Goal: Task Accomplishment & Management: Complete application form

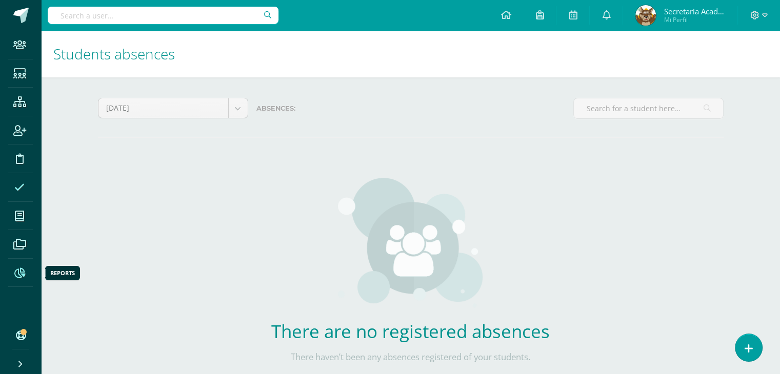
click at [21, 271] on icon at bounding box center [19, 273] width 11 height 10
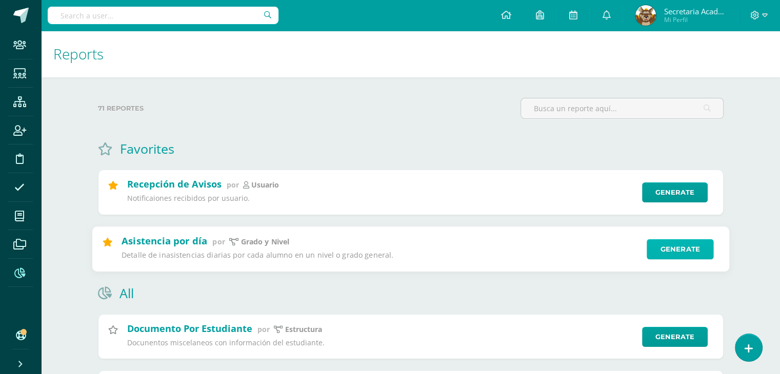
click at [669, 253] on link "Generate" at bounding box center [680, 249] width 67 height 21
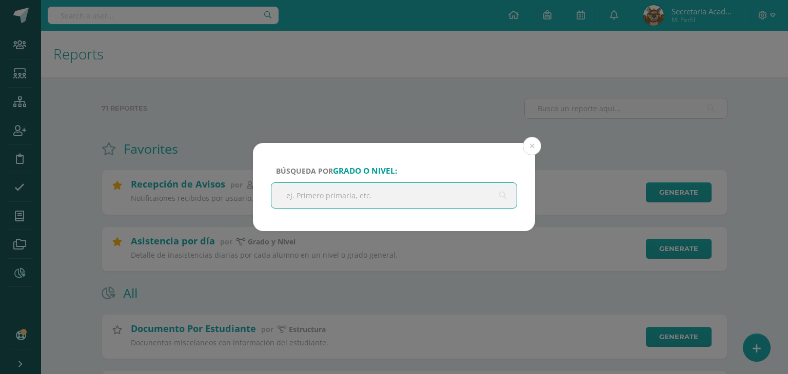
click at [413, 190] on input "text" at bounding box center [393, 195] width 245 height 25
type input "PREPRIMARIA"
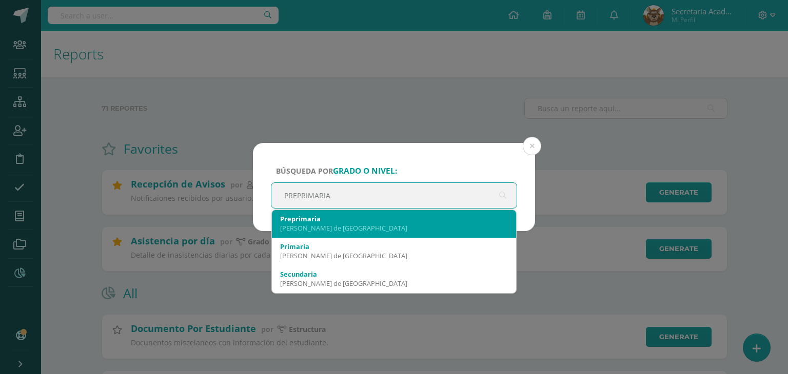
click at [366, 220] on div "Preprimaria" at bounding box center [394, 218] width 228 height 9
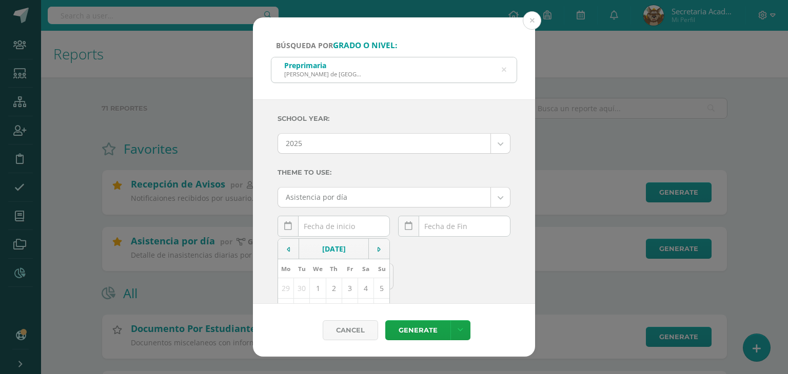
click at [326, 229] on div "[DATE] Mo Tu We Th Fr Sa Su 29 30 1 2 3 4 5 6 7 8 9 10 11 12 13 14 15 16 17 18 …" at bounding box center [334, 230] width 112 height 29
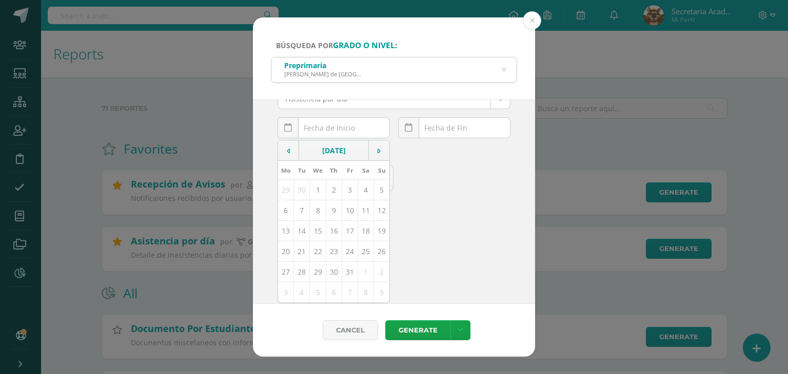
click at [319, 232] on td "15" at bounding box center [318, 231] width 16 height 21
type input "[DATE]"
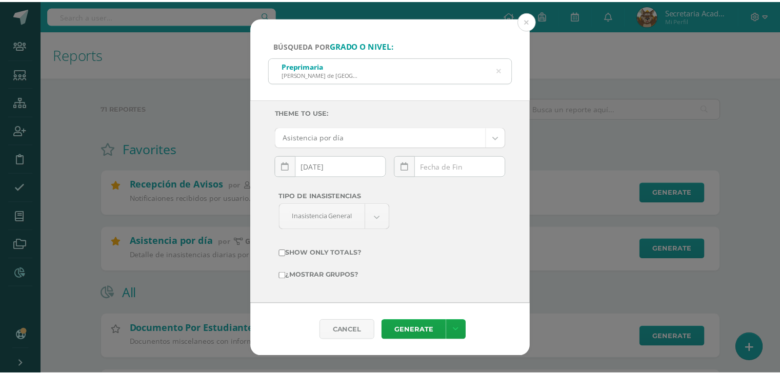
scroll to position [60, 0]
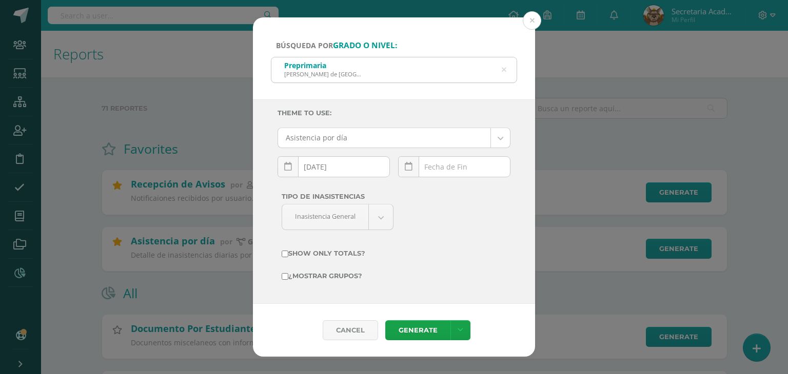
click at [454, 170] on div "[DATE] Mo Tu We Th Fr Sa Su 29 30 1 2 3 4 5 6 7 8 9 10 11 12 13 14 15 16 17 18 …" at bounding box center [454, 170] width 112 height 29
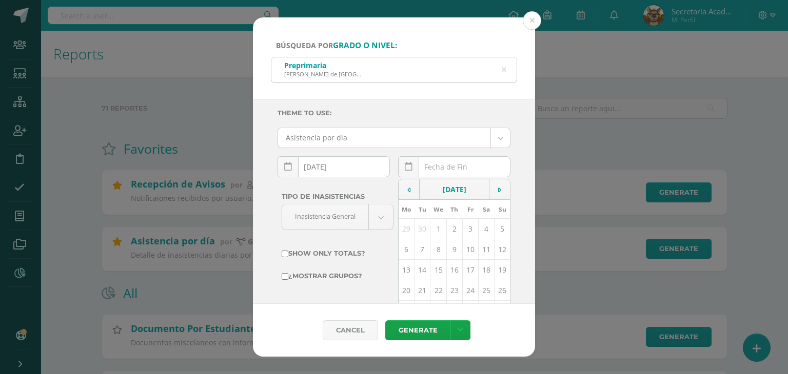
click at [431, 269] on td "15" at bounding box center [438, 270] width 16 height 21
type input "[DATE]"
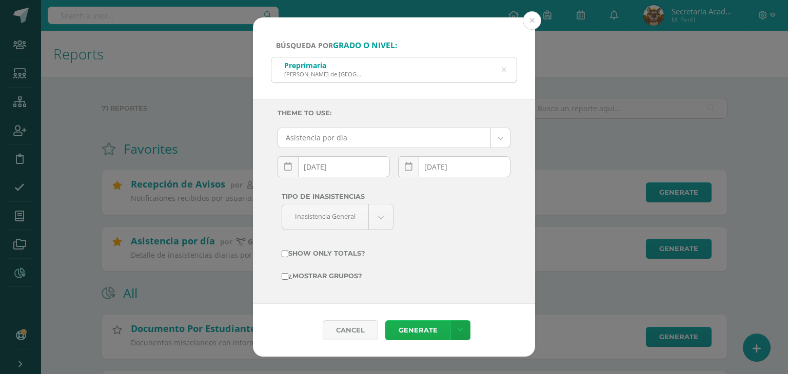
click at [423, 329] on link "Generate" at bounding box center [417, 331] width 65 height 20
click at [529, 22] on button at bounding box center [532, 20] width 18 height 18
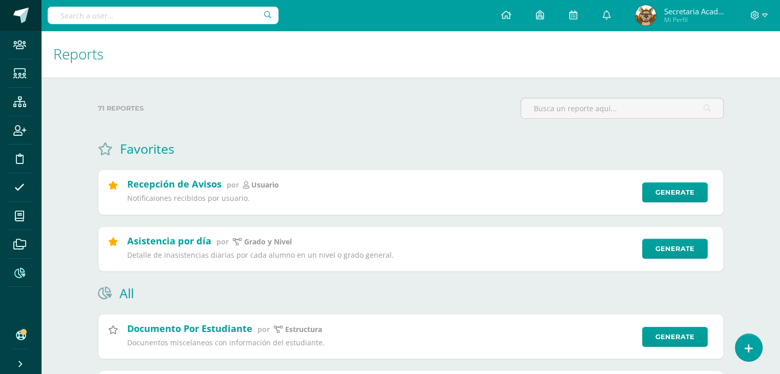
click at [25, 15] on span at bounding box center [20, 15] width 15 height 15
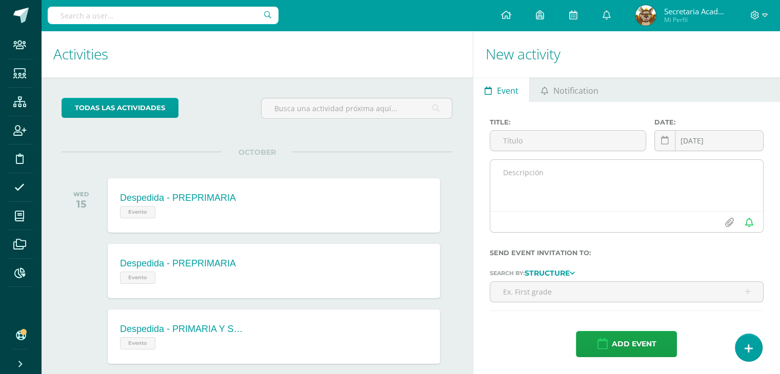
click at [582, 189] on textarea at bounding box center [626, 185] width 273 height 51
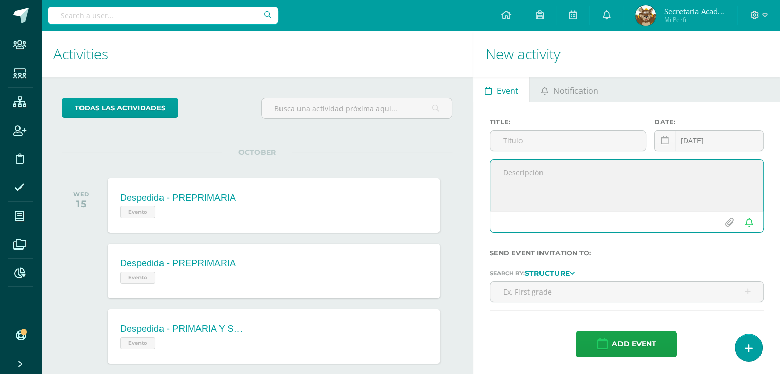
paste textarea "Buen día, estimados padres de familia: Les recordamos que el horario de salida …"
drag, startPoint x: 615, startPoint y: 185, endPoint x: 497, endPoint y: 183, distance: 117.5
click at [497, 183] on textarea "Buen día, estimados padres de familia: Les recordamos que el horario de salida …" at bounding box center [626, 185] width 273 height 51
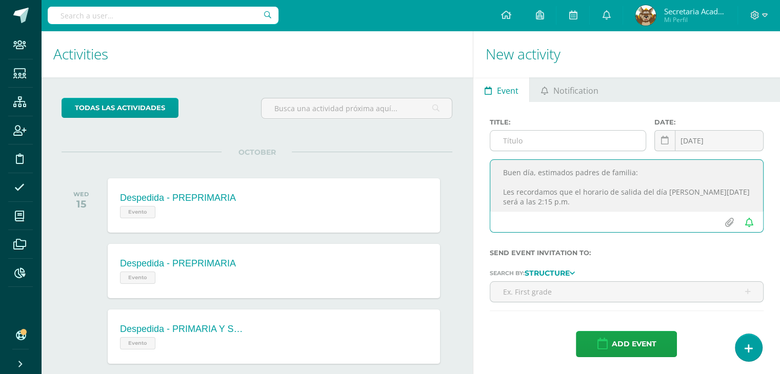
type textarea "Buen día, estimados padres de familia: Les recordamos que el horario de salida …"
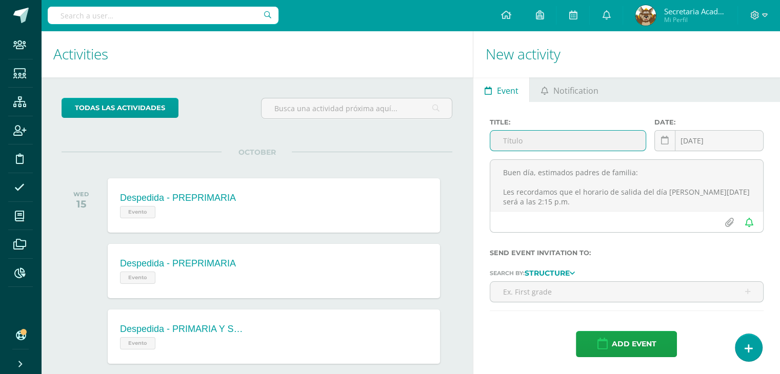
click at [553, 140] on input "text" at bounding box center [567, 141] width 155 height 20
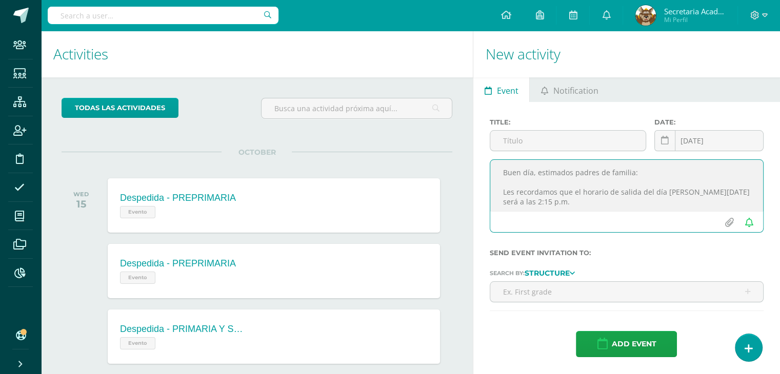
drag, startPoint x: 570, startPoint y: 202, endPoint x: 446, endPoint y: 123, distance: 147.3
click at [446, 123] on div "Activities Activity todas las Actividades You don’t have any activities Check t…" at bounding box center [410, 328] width 747 height 595
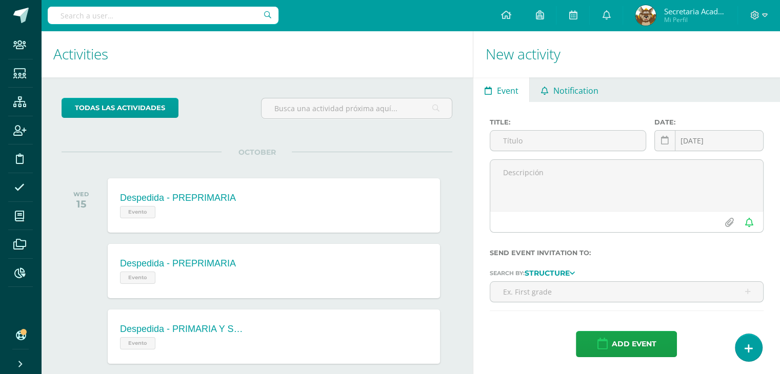
click at [564, 93] on span "Notification" at bounding box center [576, 90] width 45 height 25
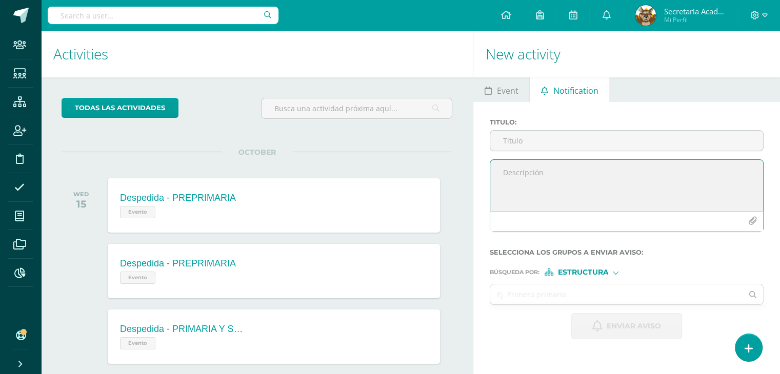
click at [524, 187] on textarea at bounding box center [626, 185] width 273 height 51
paste textarea "Buen día, estimados padres de familia: Les recordamos que el horario de salida …"
drag, startPoint x: 603, startPoint y: 182, endPoint x: 487, endPoint y: 180, distance: 116.0
click at [487, 180] on div "Buen día, estimados padres de familia: Les recordamos que el horario de salida …" at bounding box center [627, 200] width 282 height 81
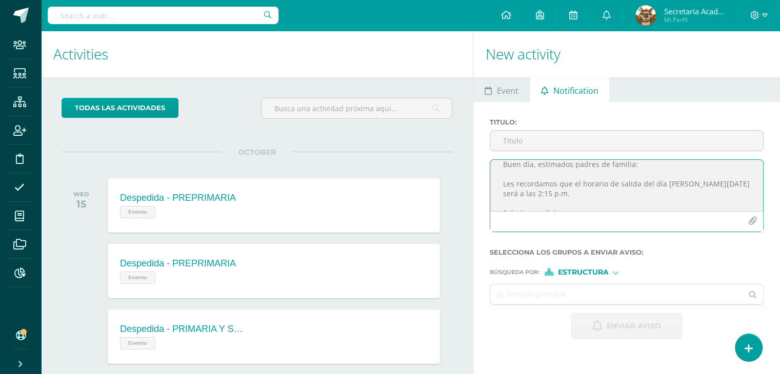
scroll to position [0, 0]
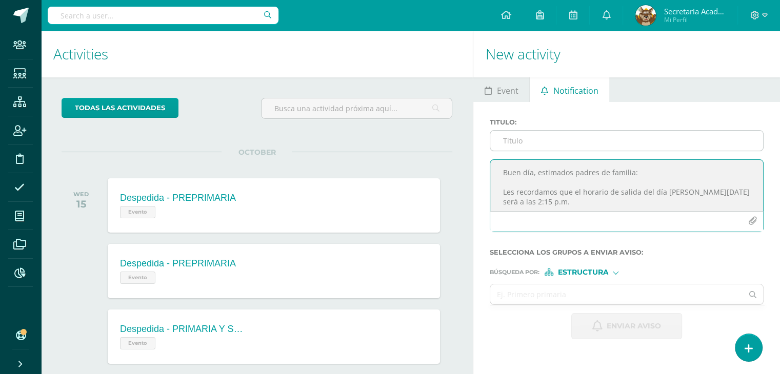
type textarea "Buen día, estimados padres de familia: Les recordamos que el horario de salida …"
click at [548, 142] on input "Titulo :" at bounding box center [626, 141] width 273 height 20
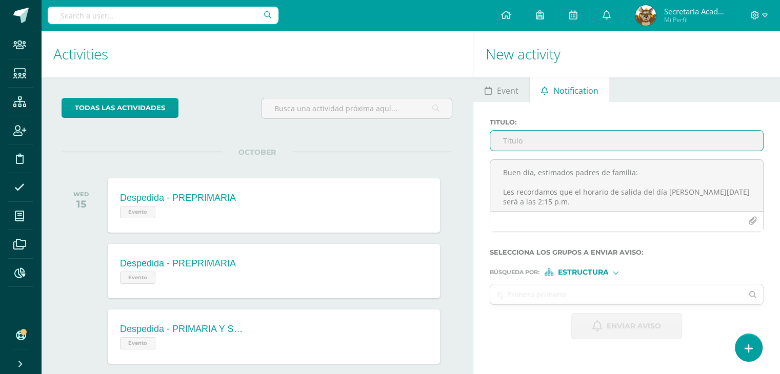
type input "H"
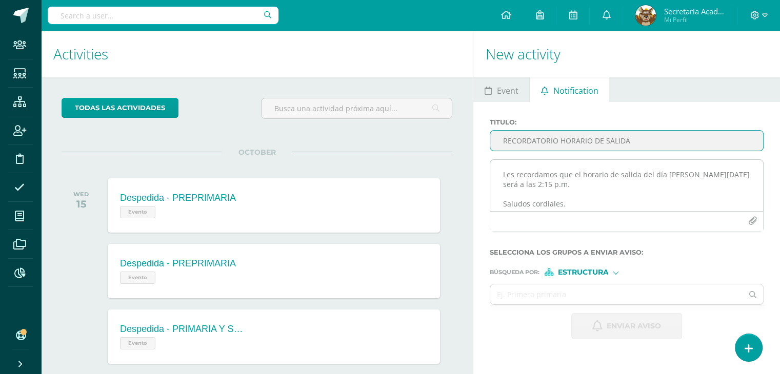
scroll to position [23, 0]
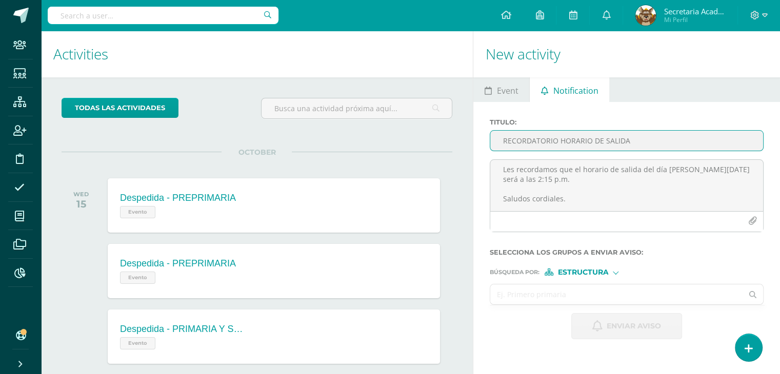
type input "RECORDATORIO HORARIO DE SALIDA"
click at [546, 296] on input "text" at bounding box center [616, 295] width 252 height 20
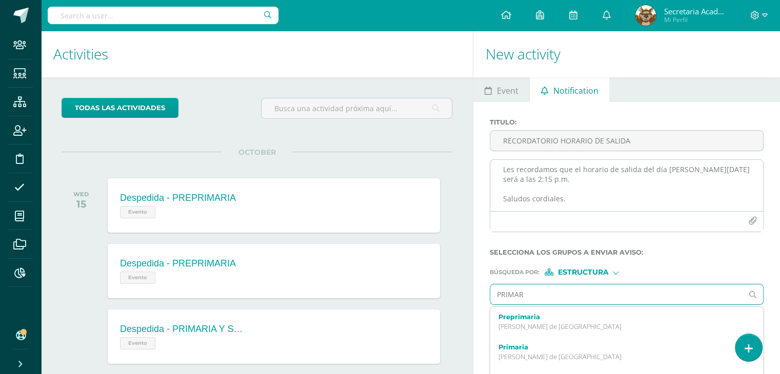
type input "PRIMAR"
click at [555, 183] on textarea "Buen día, estimados padres de familia: Les recordamos que el horario de salida …" at bounding box center [626, 185] width 273 height 51
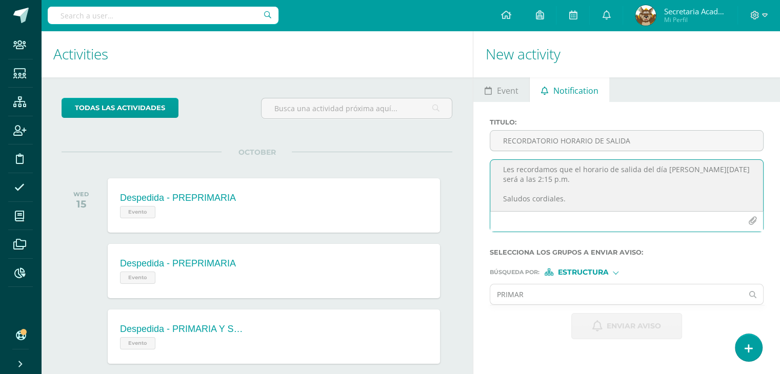
click at [687, 171] on textarea "Buen día, estimados padres de familia: Les recordamos que el horario de salida …" at bounding box center [626, 185] width 273 height 51
click at [570, 291] on input "PRIMAR" at bounding box center [616, 295] width 252 height 20
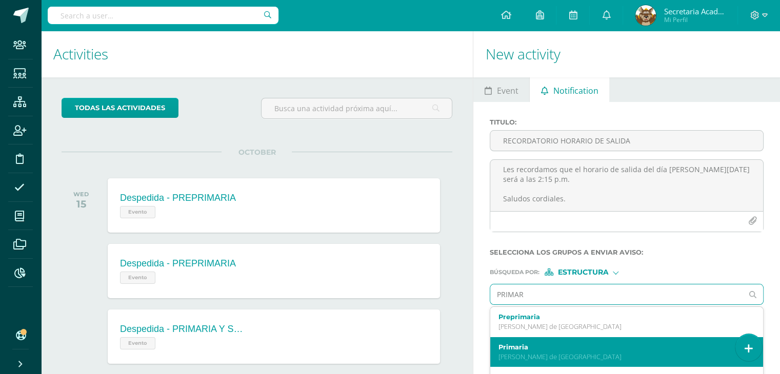
click at [550, 349] on label "Primaria" at bounding box center [622, 348] width 246 height 8
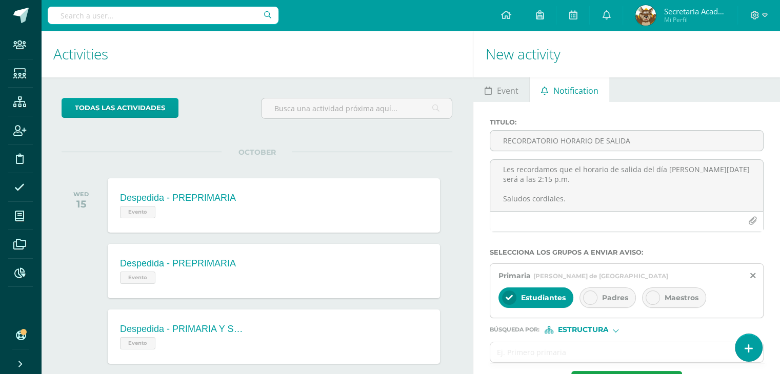
click at [595, 300] on div at bounding box center [590, 298] width 14 height 14
click at [653, 304] on div at bounding box center [653, 298] width 14 height 14
click at [546, 349] on input "text" at bounding box center [616, 353] width 252 height 20
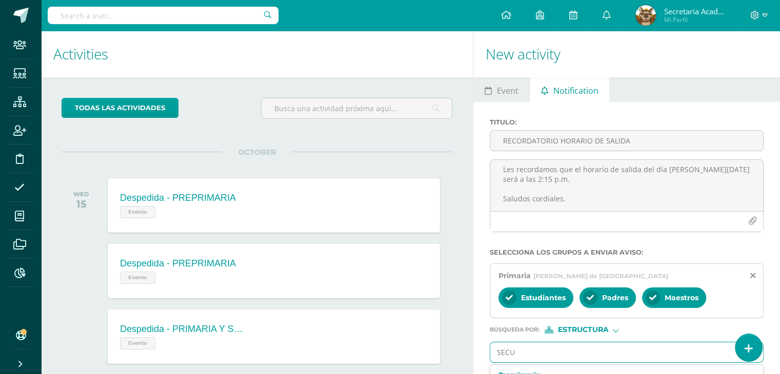
type input "SECUN"
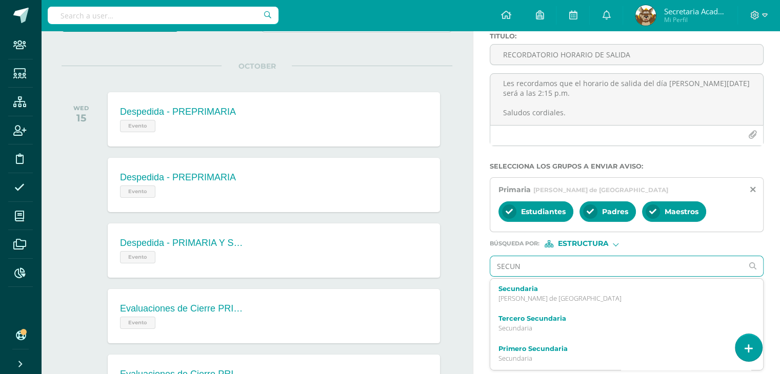
scroll to position [103, 0]
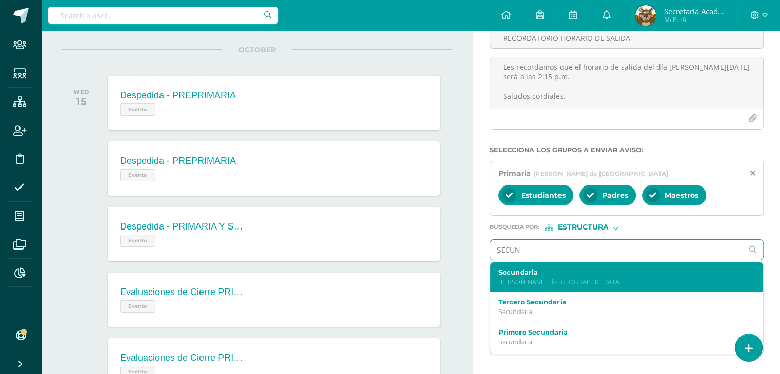
click at [545, 280] on p "Valles de Vista Hermosa" at bounding box center [622, 282] width 246 height 9
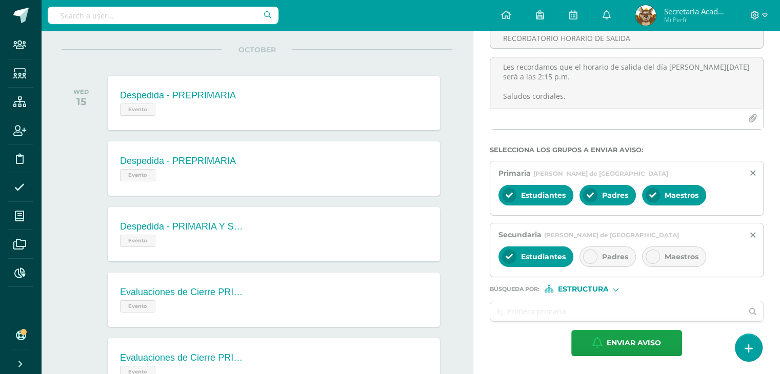
click at [591, 259] on icon at bounding box center [590, 256] width 7 height 7
click at [651, 258] on icon at bounding box center [652, 256] width 7 height 7
click at [527, 314] on input "text" at bounding box center [616, 312] width 252 height 20
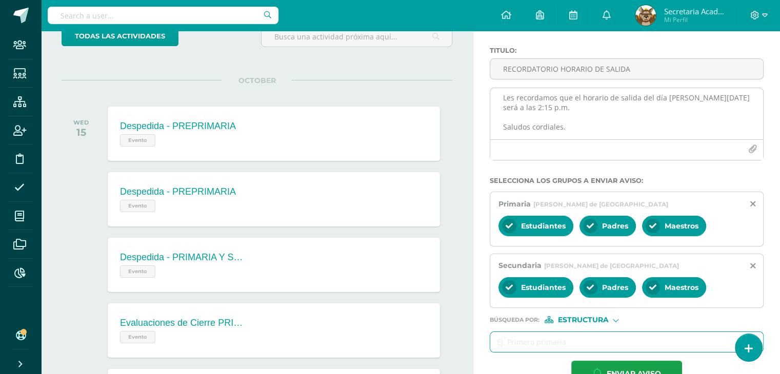
scroll to position [0, 0]
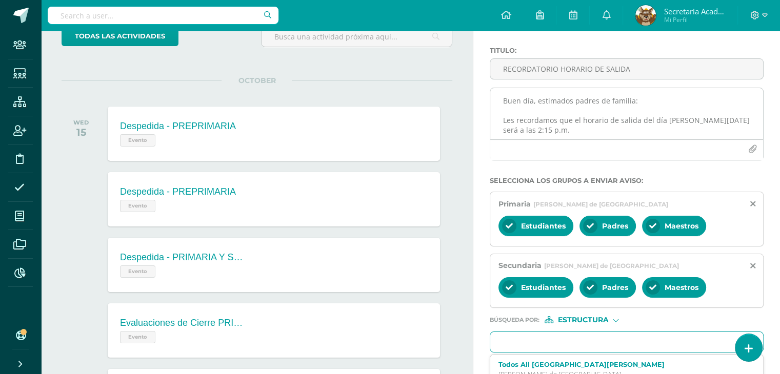
click at [688, 123] on textarea "Buen día, estimados padres de familia: Les recordamos que el horario de salida …" at bounding box center [626, 113] width 273 height 51
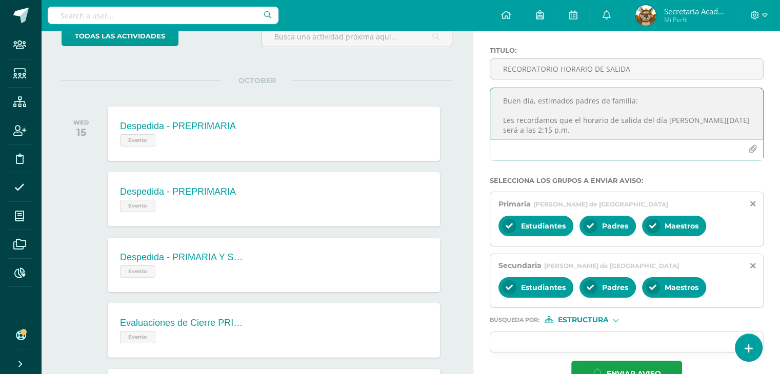
click at [620, 135] on textarea "Buen día, estimados padres de familia: Les recordamos que el horario de salida …" at bounding box center [626, 113] width 273 height 51
click at [710, 122] on textarea "Buen día, estimados padres de familia: Les recordamos que los alumnos se retira…" at bounding box center [626, 113] width 273 height 51
click at [642, 131] on textarea "Buen día, estimados padres de familia: Les recordamos que los alumnos se retira…" at bounding box center [626, 113] width 273 height 51
type textarea "Buen día, estimados padres de familia: Les recordamos que los alumnos se retira…"
click at [756, 140] on button "button" at bounding box center [753, 150] width 20 height 20
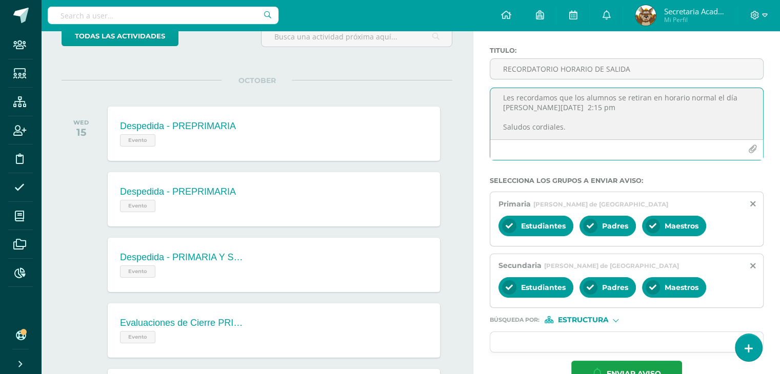
scroll to position [23, 0]
click at [607, 367] on span "Enviar aviso" at bounding box center [634, 374] width 54 height 25
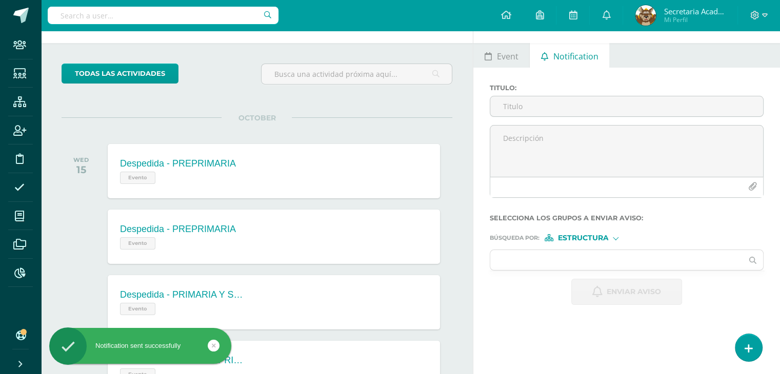
scroll to position [0, 0]
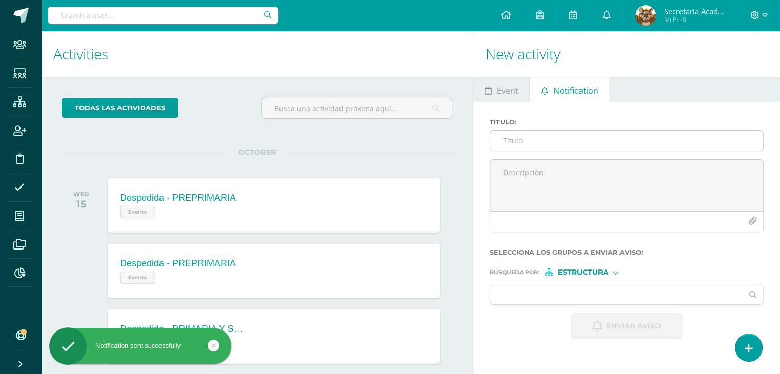
click at [542, 142] on input "Titulo :" at bounding box center [626, 141] width 273 height 20
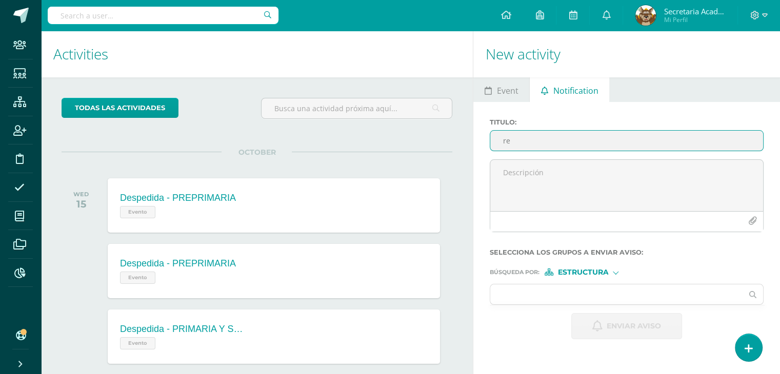
type input "r"
type input "R"
click at [21, 267] on span at bounding box center [19, 273] width 23 height 23
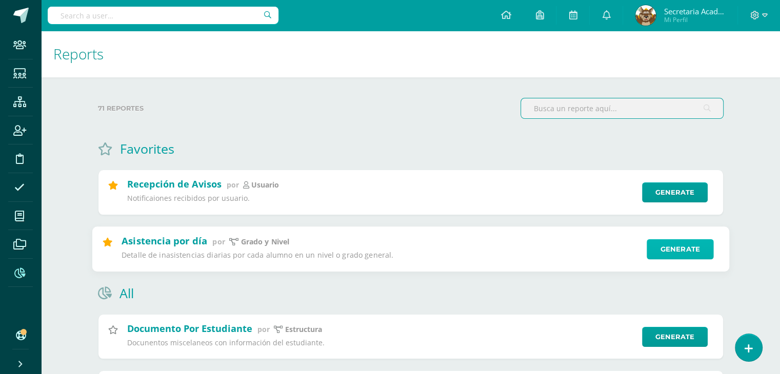
click at [679, 257] on link "Generate" at bounding box center [680, 249] width 67 height 21
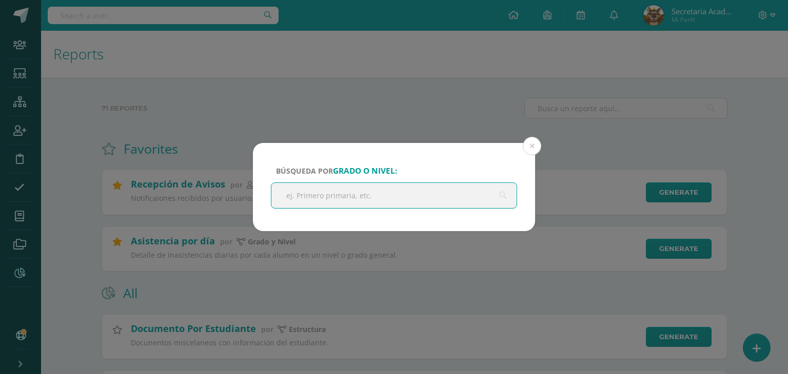
click at [376, 198] on input "text" at bounding box center [393, 195] width 245 height 25
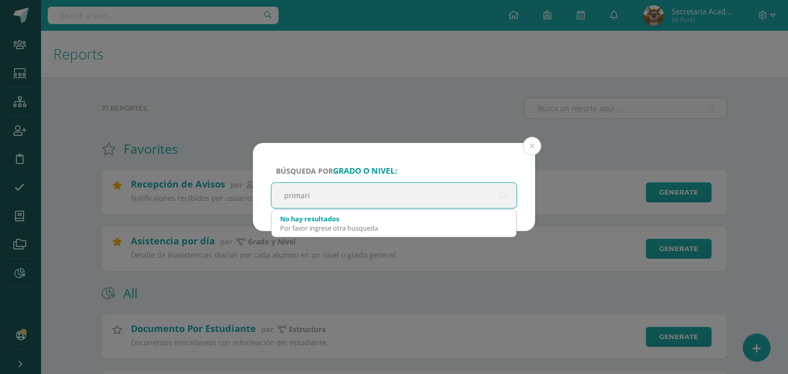
type input "primaria"
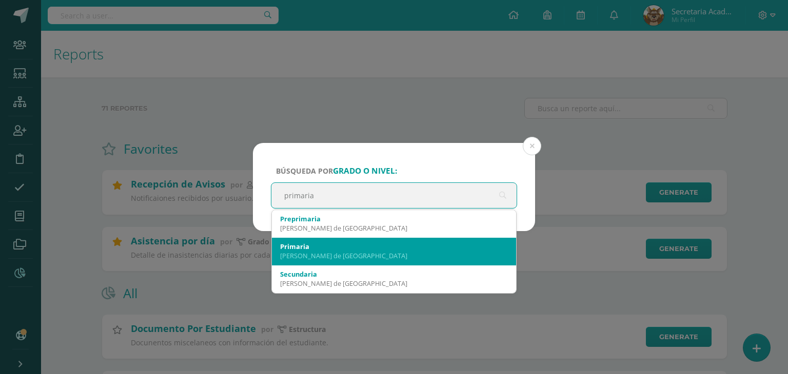
click at [332, 249] on div "Primaria" at bounding box center [394, 246] width 228 height 9
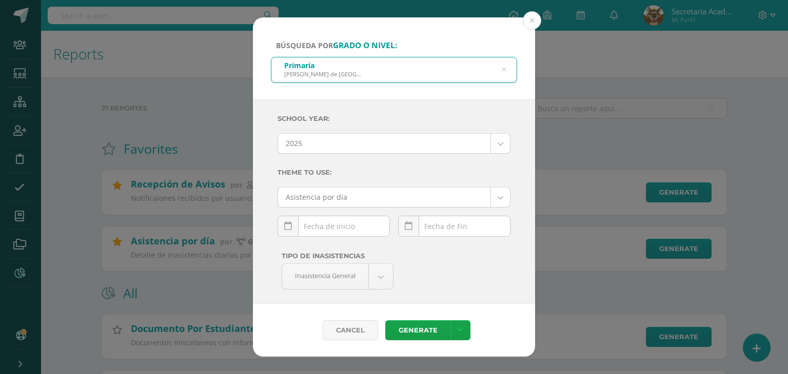
click at [317, 222] on div "[DATE] Mo Tu We Th Fr Sa Su 29 30 1 2 3 4 5 6 7 8 9 10 11 12 13 14 15 16 17 18 …" at bounding box center [334, 230] width 112 height 29
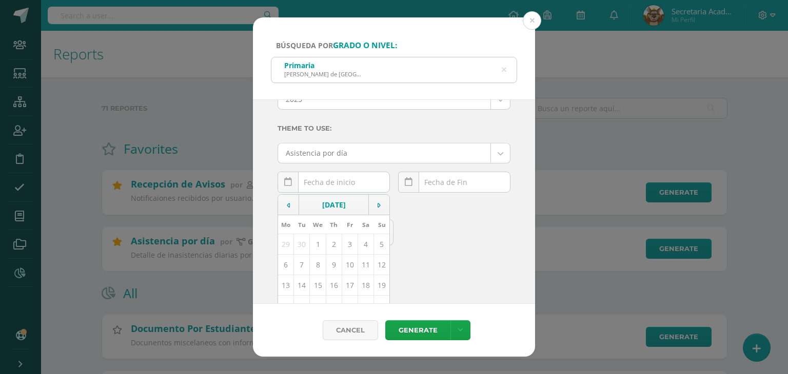
scroll to position [98, 0]
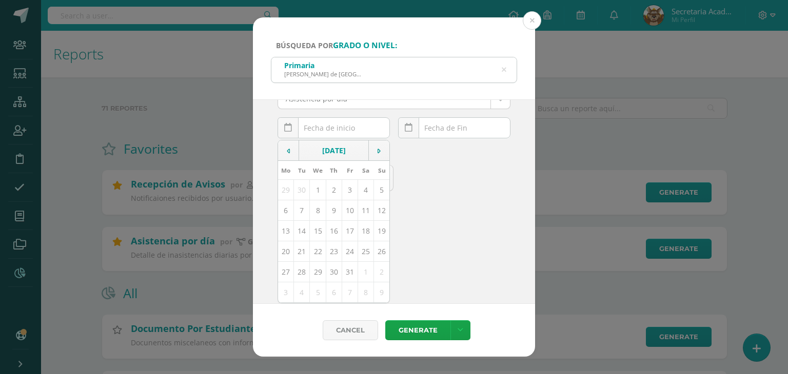
click at [318, 233] on td "15" at bounding box center [318, 231] width 16 height 21
type input "[DATE]"
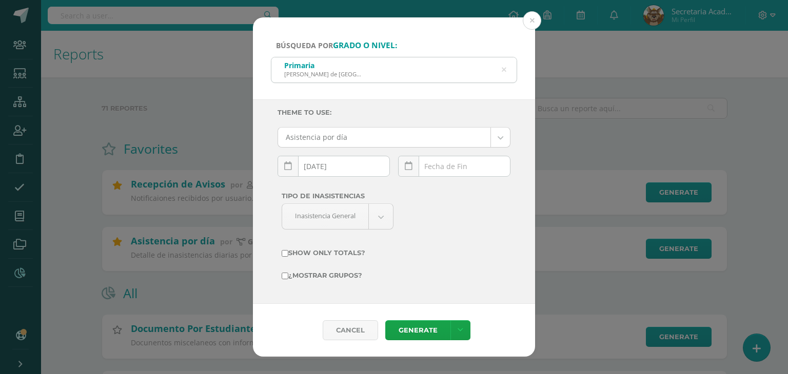
scroll to position [60, 0]
click at [447, 173] on div "[DATE] Mo Tu We Th Fr Sa Su 29 30 1 2 3 4 5 6 7 8 9 10 11 12 13 14 15 16 17 18 …" at bounding box center [454, 170] width 112 height 29
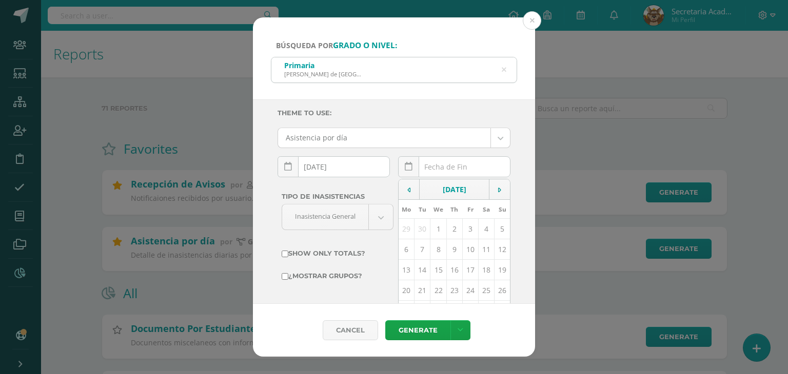
click at [433, 272] on td "15" at bounding box center [438, 270] width 16 height 21
type input "[DATE]"
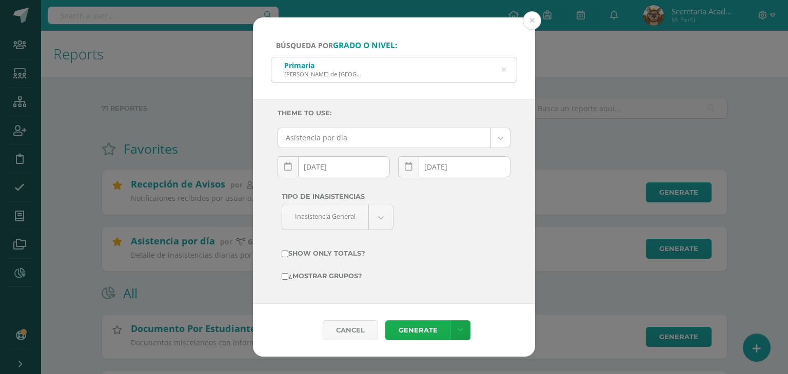
click at [403, 332] on link "Generate" at bounding box center [417, 331] width 65 height 20
click at [506, 70] on icon at bounding box center [504, 70] width 22 height 22
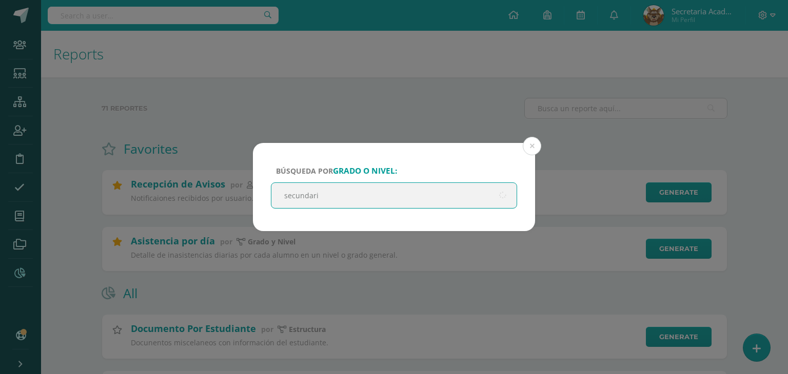
type input "secundaria"
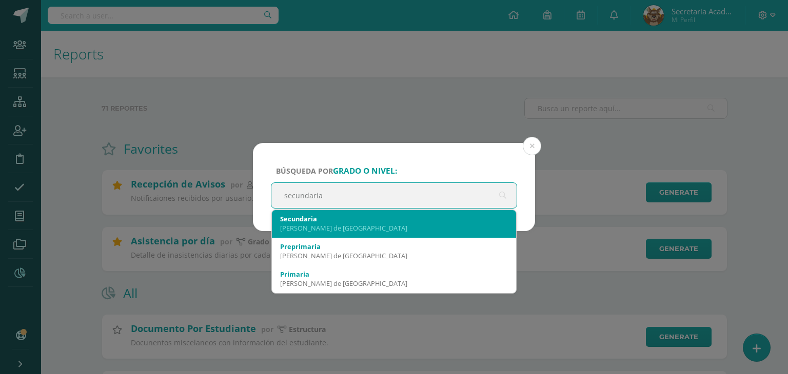
click at [320, 220] on div "Secundaria" at bounding box center [394, 218] width 228 height 9
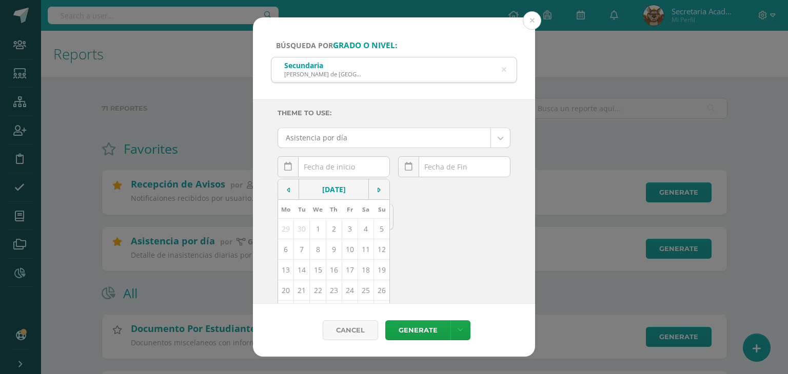
click at [332, 173] on div "[DATE] Mo Tu We Th Fr Sa Su 29 30 1 2 3 4 5 6 7 8 9 10 11 12 13 14 15 16 17 18 …" at bounding box center [334, 170] width 112 height 29
click at [315, 266] on td "15" at bounding box center [318, 270] width 16 height 21
type input "[DATE]"
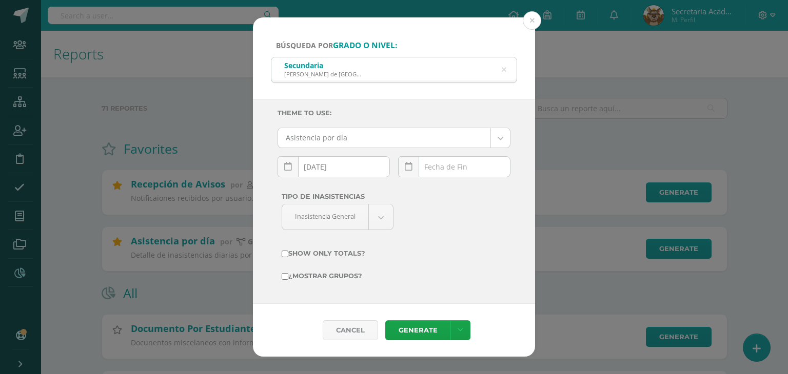
click at [432, 169] on div "[DATE] Mo Tu We Th Fr Sa Su 29 30 1 2 3 4 5 6 7 8 9 10 11 12 13 14 15 16 17 18 …" at bounding box center [454, 170] width 112 height 29
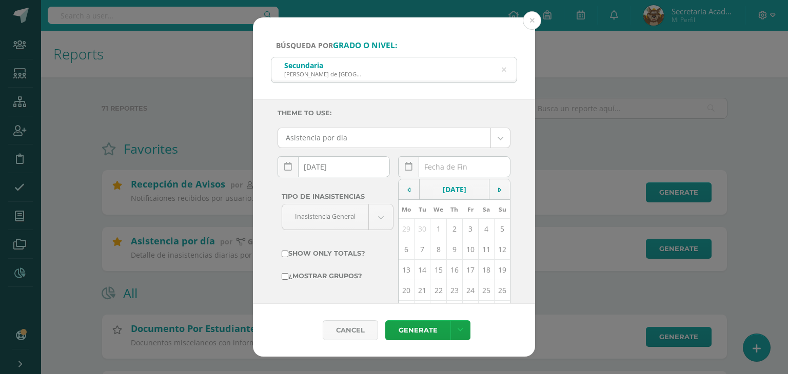
click at [436, 268] on td "15" at bounding box center [438, 270] width 16 height 21
type input "[DATE]"
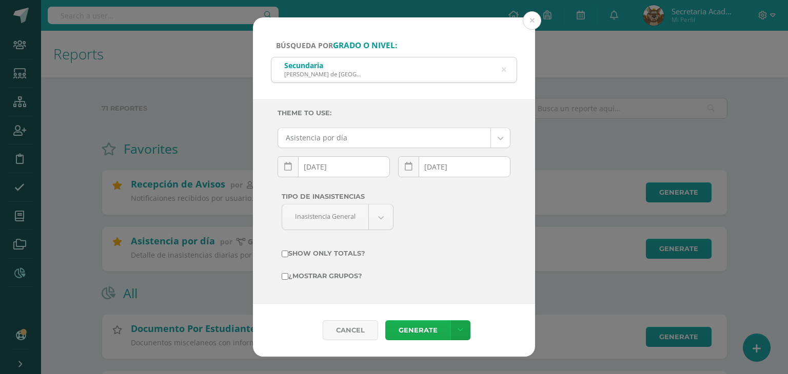
click at [417, 327] on link "Generate" at bounding box center [417, 331] width 65 height 20
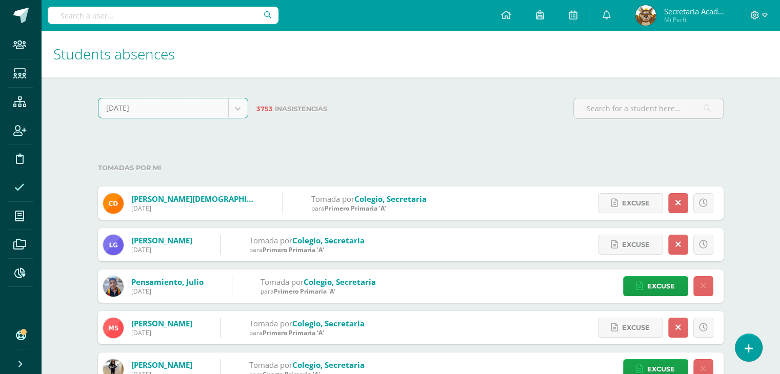
select select "[DATE]"
click at [21, 273] on icon at bounding box center [19, 273] width 11 height 10
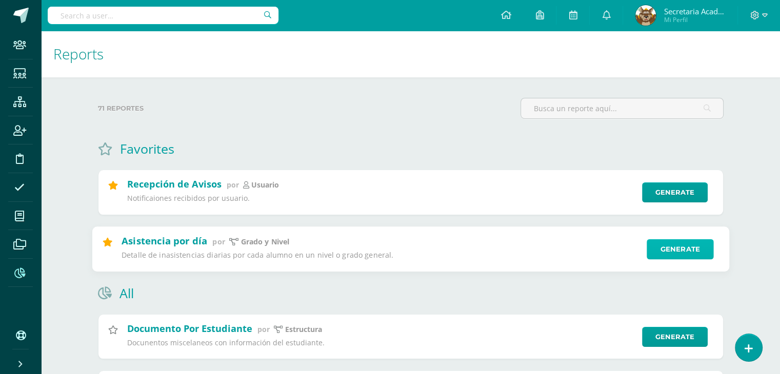
click at [671, 248] on link "Generate" at bounding box center [680, 249] width 67 height 21
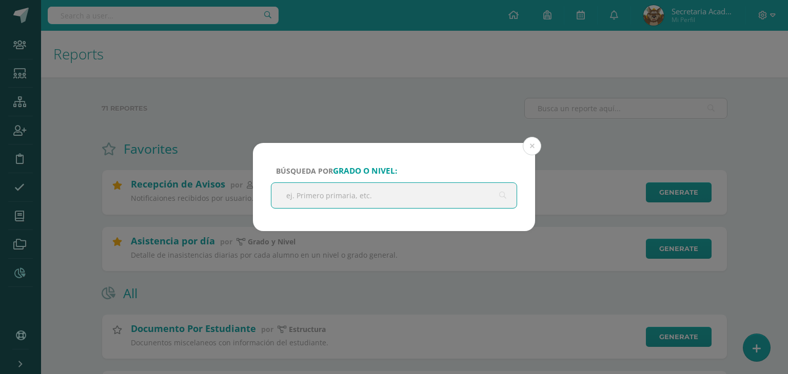
click at [374, 192] on input "text" at bounding box center [393, 195] width 245 height 25
click at [374, 192] on input "c" at bounding box center [393, 195] width 245 height 25
type input "cuarto"
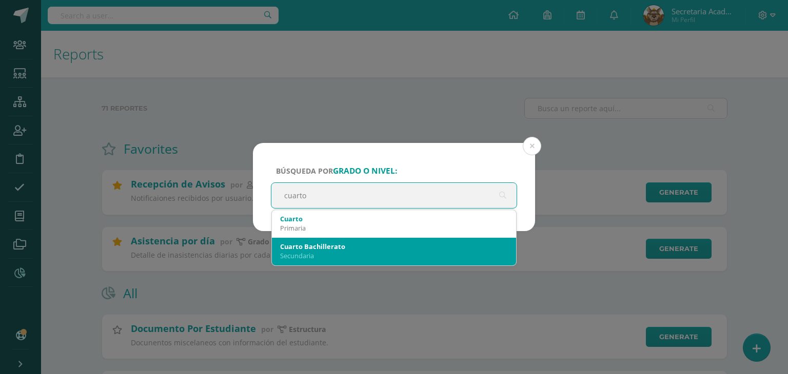
click at [350, 243] on div "Cuarto Bachillerato" at bounding box center [394, 246] width 228 height 9
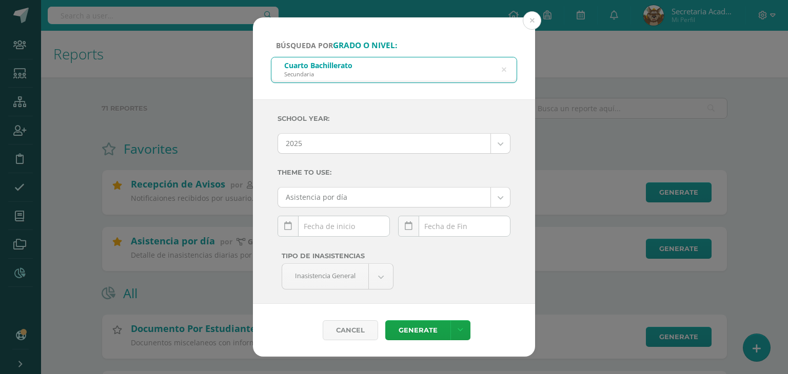
click at [342, 227] on div "[DATE] Mo Tu We Th Fr Sa Su 29 30 1 2 3 4 5 6 7 8 9 10 11 12 13 14 15 16 17 18 …" at bounding box center [334, 230] width 112 height 29
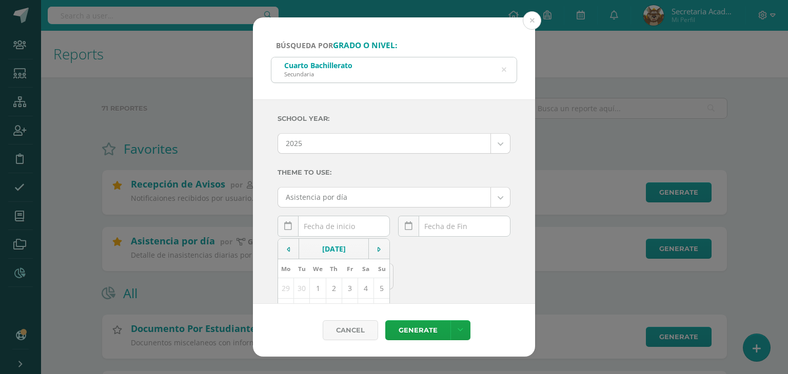
scroll to position [51, 0]
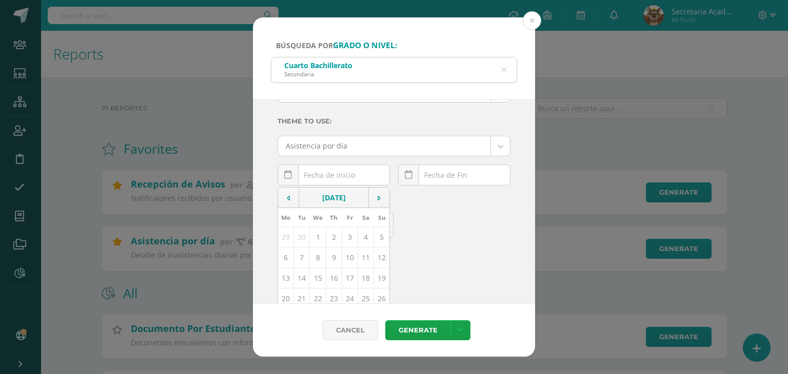
click at [318, 280] on td "15" at bounding box center [318, 278] width 16 height 21
type input "[DATE]"
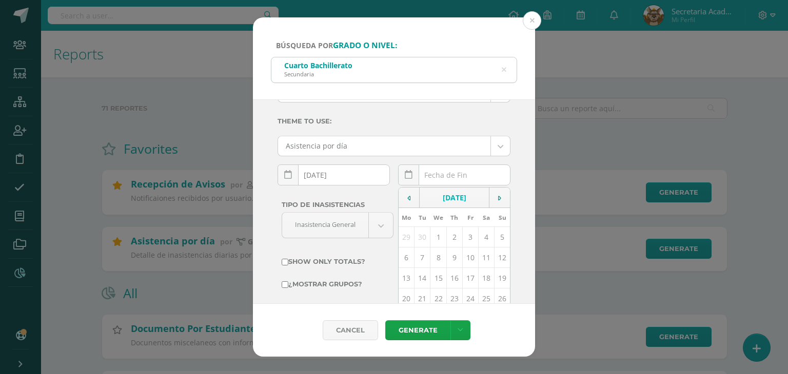
click at [467, 175] on div "[DATE] Mo Tu We Th Fr Sa Su 29 30 1 2 3 4 5 6 7 8 9 10 11 12 13 14 15 16 17 18 …" at bounding box center [454, 179] width 112 height 29
click at [431, 275] on td "15" at bounding box center [438, 278] width 16 height 21
type input "[DATE]"
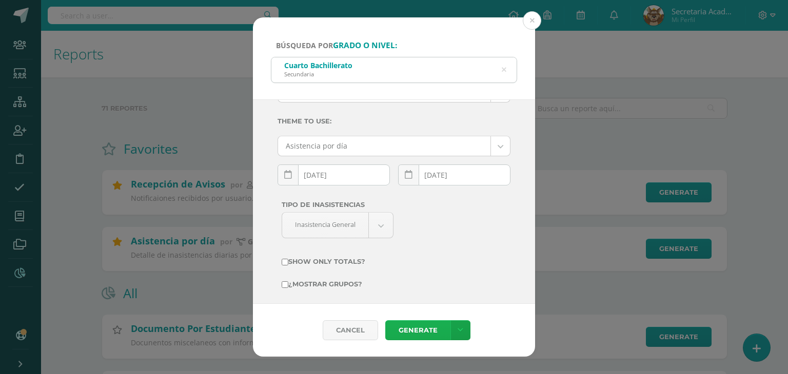
click at [418, 323] on link "Generate" at bounding box center [417, 331] width 65 height 20
click at [505, 69] on icon at bounding box center [504, 70] width 22 height 22
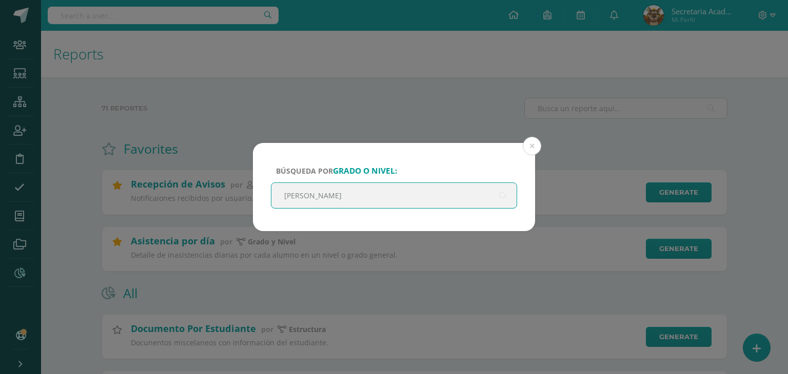
type input "quinto"
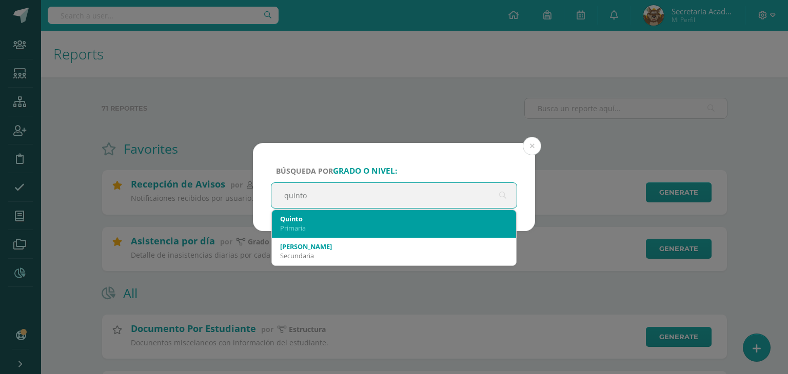
click at [346, 226] on div "Primaria" at bounding box center [394, 228] width 228 height 9
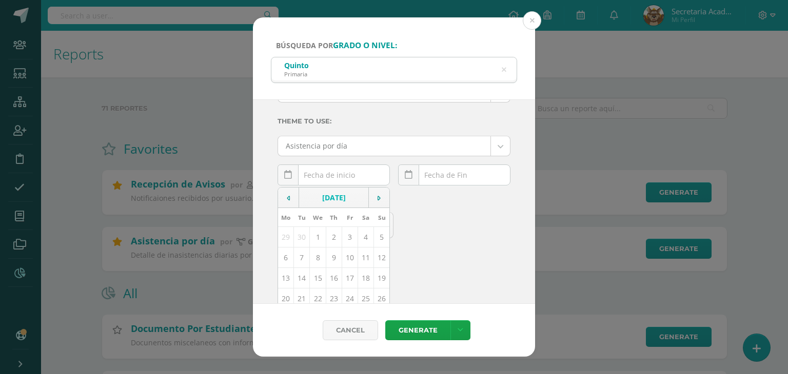
click at [341, 174] on div "[DATE] Mo Tu We Th Fr Sa Su 29 30 1 2 3 4 5 6 7 8 9 10 11 12 13 14 15 16 17 18 …" at bounding box center [334, 179] width 112 height 29
click at [319, 279] on td "15" at bounding box center [318, 278] width 16 height 21
type input "[DATE]"
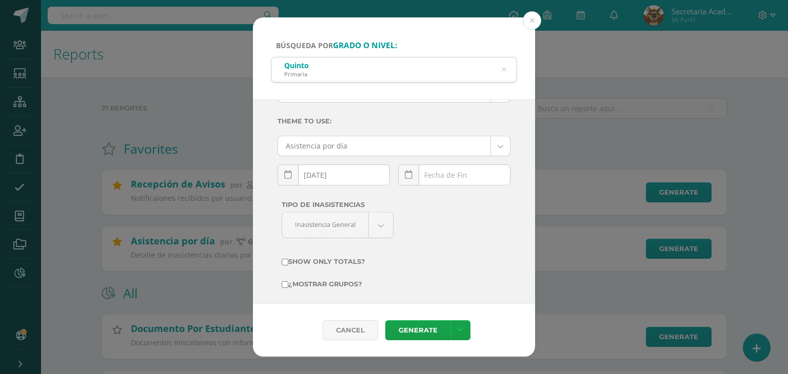
click at [452, 178] on div "[DATE] Mo Tu We Th Fr Sa Su 29 30 1 2 3 4 5 6 7 8 9 10 11 12 13 14 15 16 17 18 …" at bounding box center [454, 179] width 112 height 29
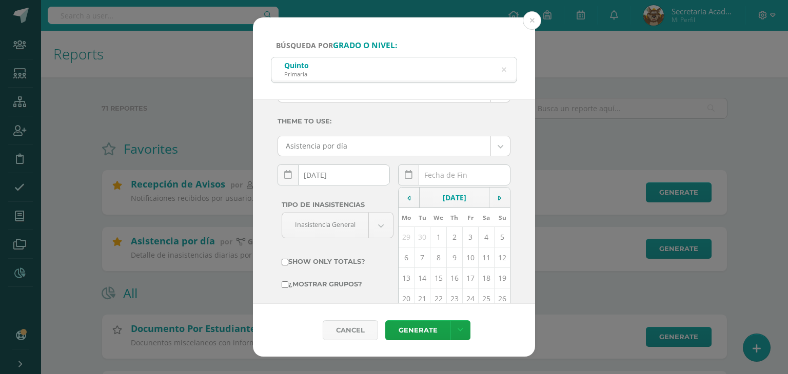
click at [433, 275] on td "15" at bounding box center [438, 278] width 16 height 21
type input "[DATE]"
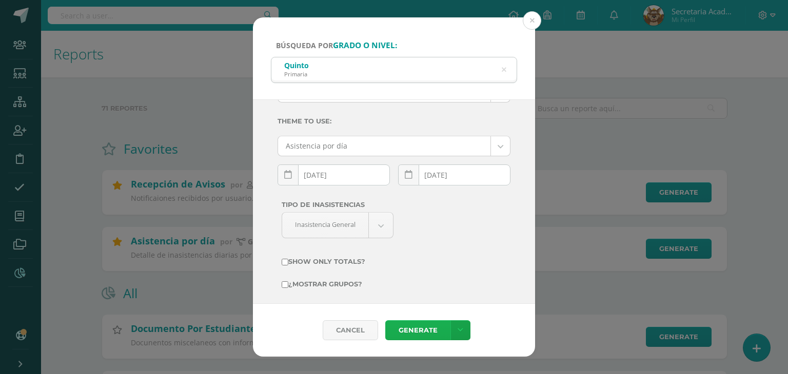
click at [409, 338] on link "Generate" at bounding box center [417, 331] width 65 height 20
